Goal: Download file/media

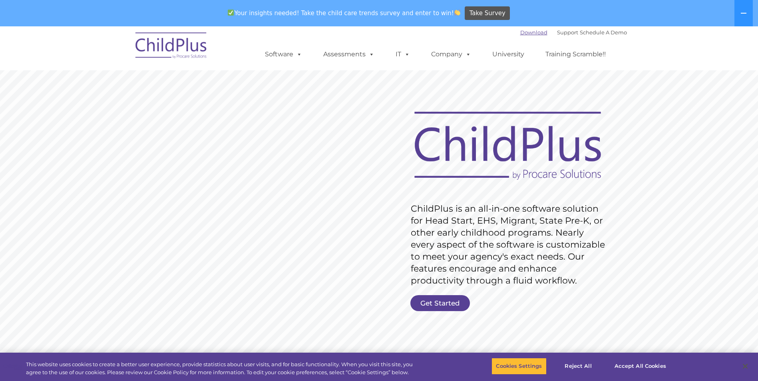
click at [523, 32] on link "Download" at bounding box center [533, 32] width 27 height 6
click at [430, 303] on link "Get Started" at bounding box center [440, 303] width 60 height 16
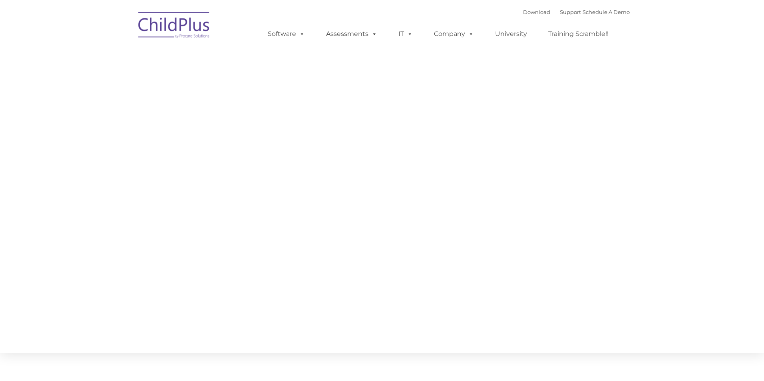
type input ""
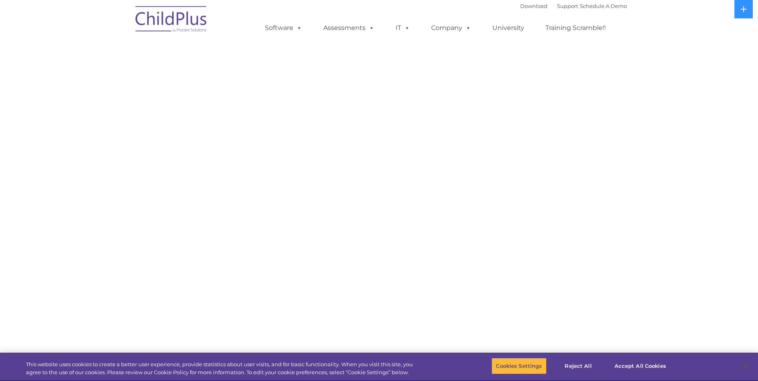
select select "MEDIUM"
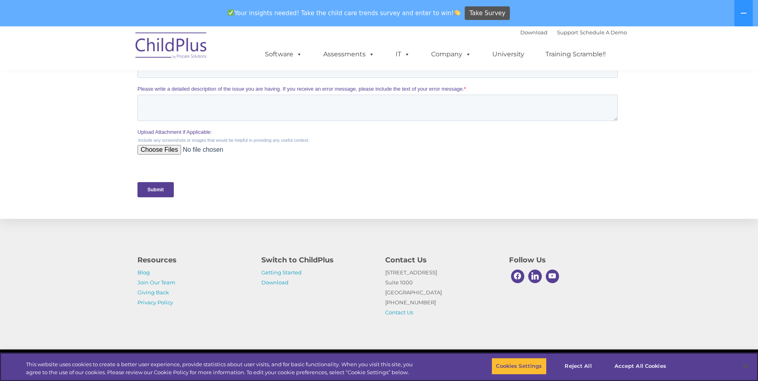
scroll to position [331, 0]
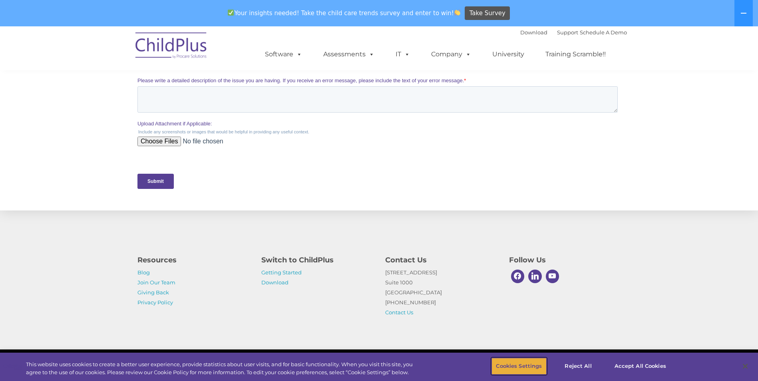
click at [522, 369] on button "Cookies Settings" at bounding box center [518, 366] width 55 height 17
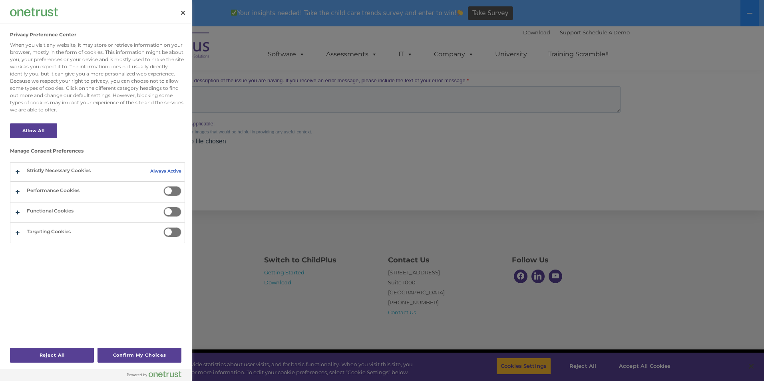
click at [607, 290] on div at bounding box center [382, 190] width 764 height 381
click at [181, 13] on button "Close" at bounding box center [183, 13] width 18 height 18
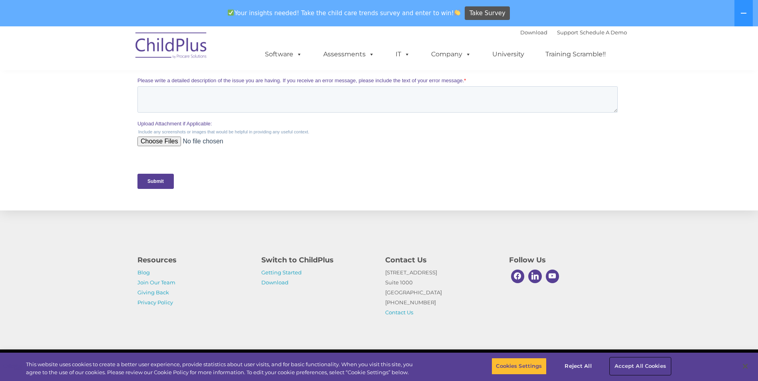
click at [650, 368] on button "Accept All Cookies" at bounding box center [640, 366] width 60 height 17
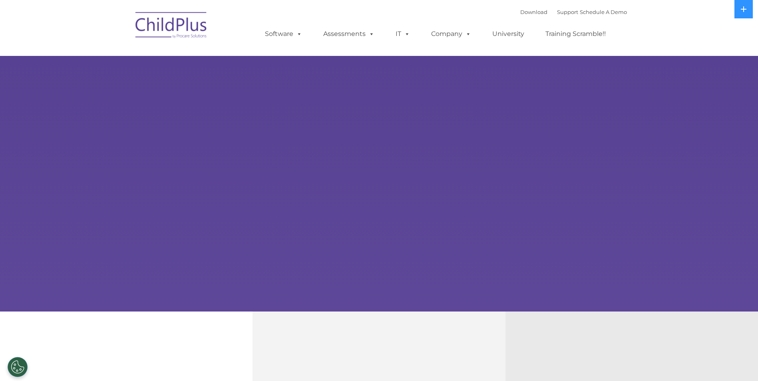
select select "MEDIUM"
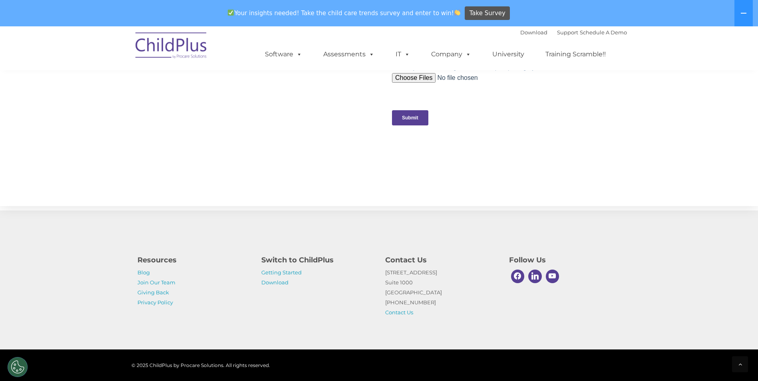
scroll to position [797, 0]
click at [278, 284] on link "Download" at bounding box center [274, 282] width 27 height 6
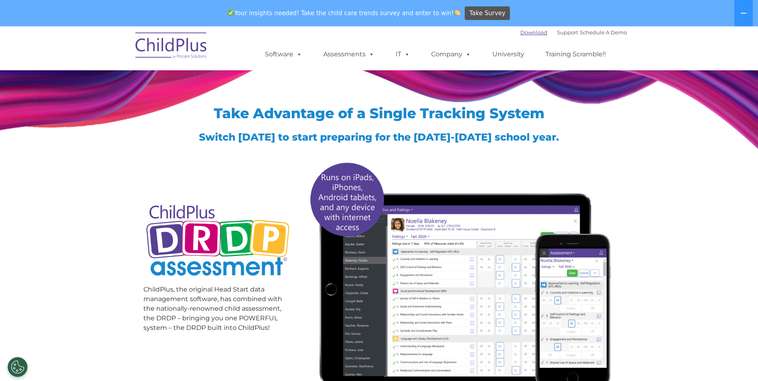
click at [524, 32] on link "Download" at bounding box center [533, 32] width 27 height 6
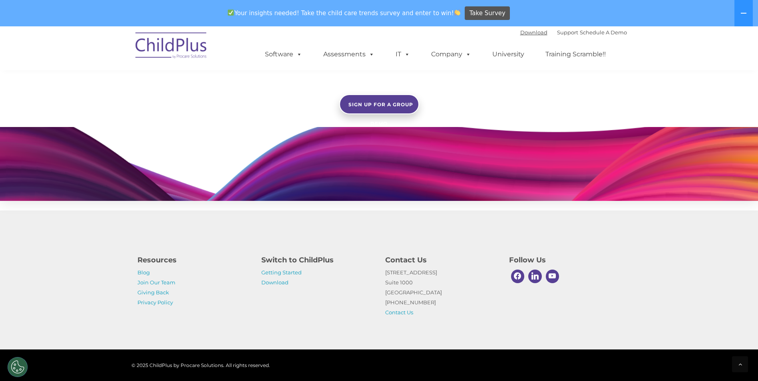
scroll to position [715, 0]
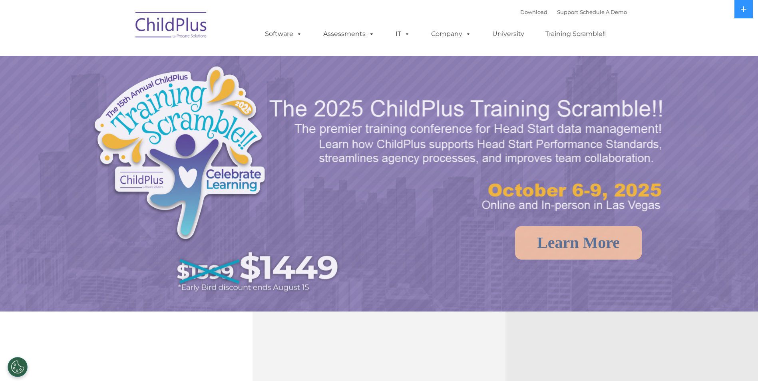
select select "MEDIUM"
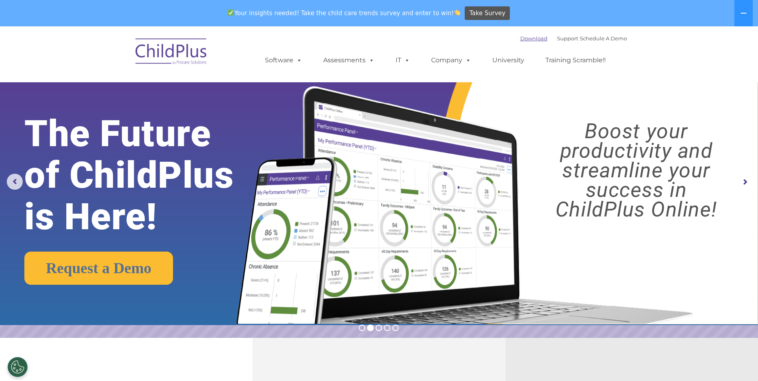
click at [520, 38] on link "Download" at bounding box center [533, 38] width 27 height 6
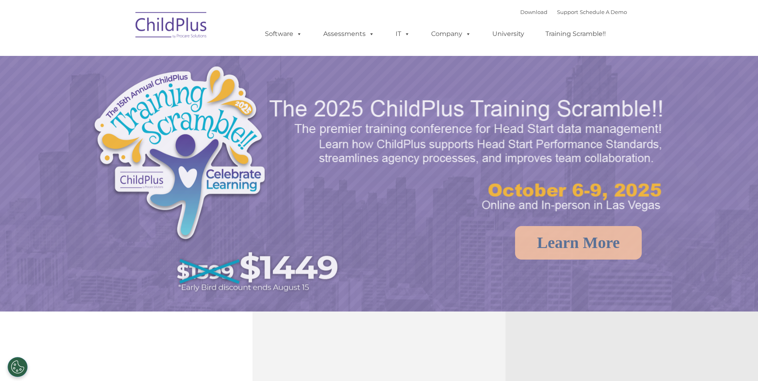
select select "MEDIUM"
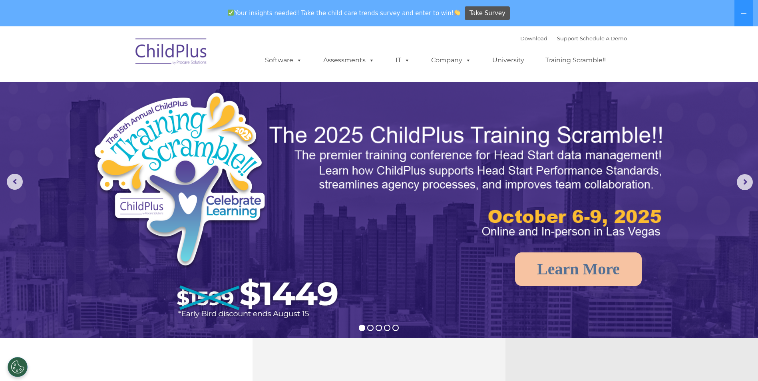
click at [195, 52] on img at bounding box center [171, 53] width 80 height 40
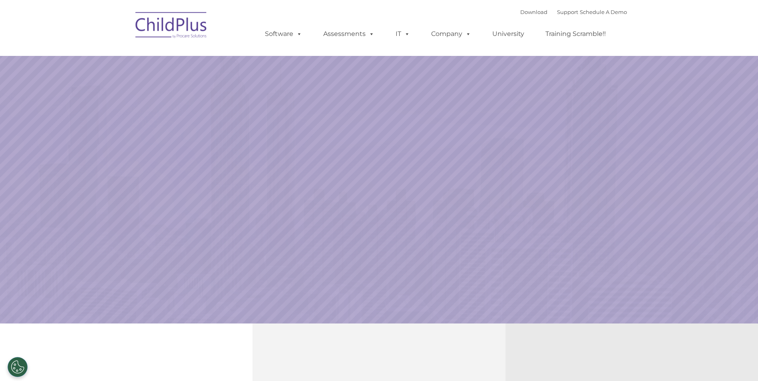
select select "MEDIUM"
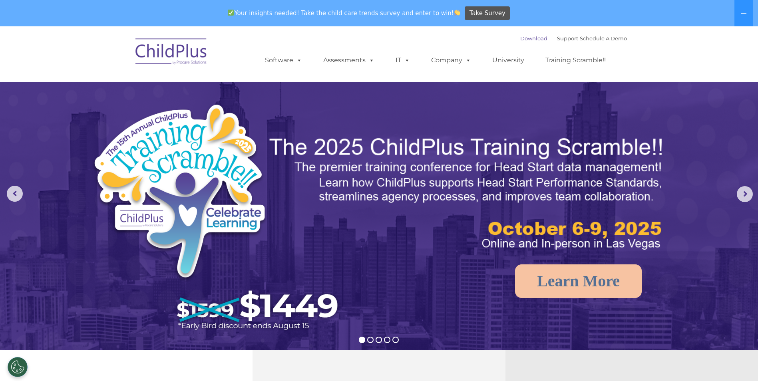
click at [520, 36] on link "Download" at bounding box center [533, 38] width 27 height 6
